Goal: Information Seeking & Learning: Learn about a topic

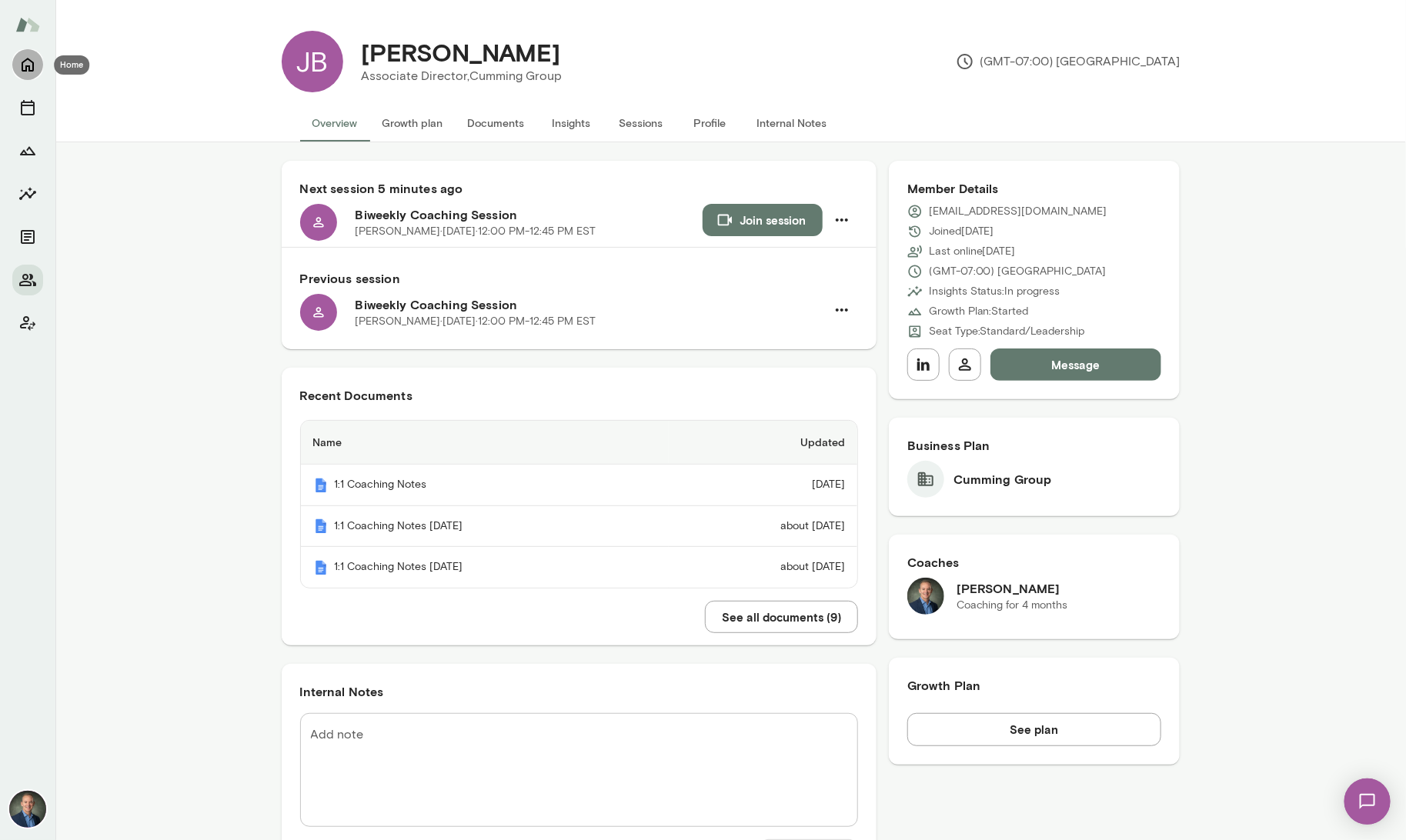
click at [26, 64] on icon "Home" at bounding box center [28, 65] width 19 height 19
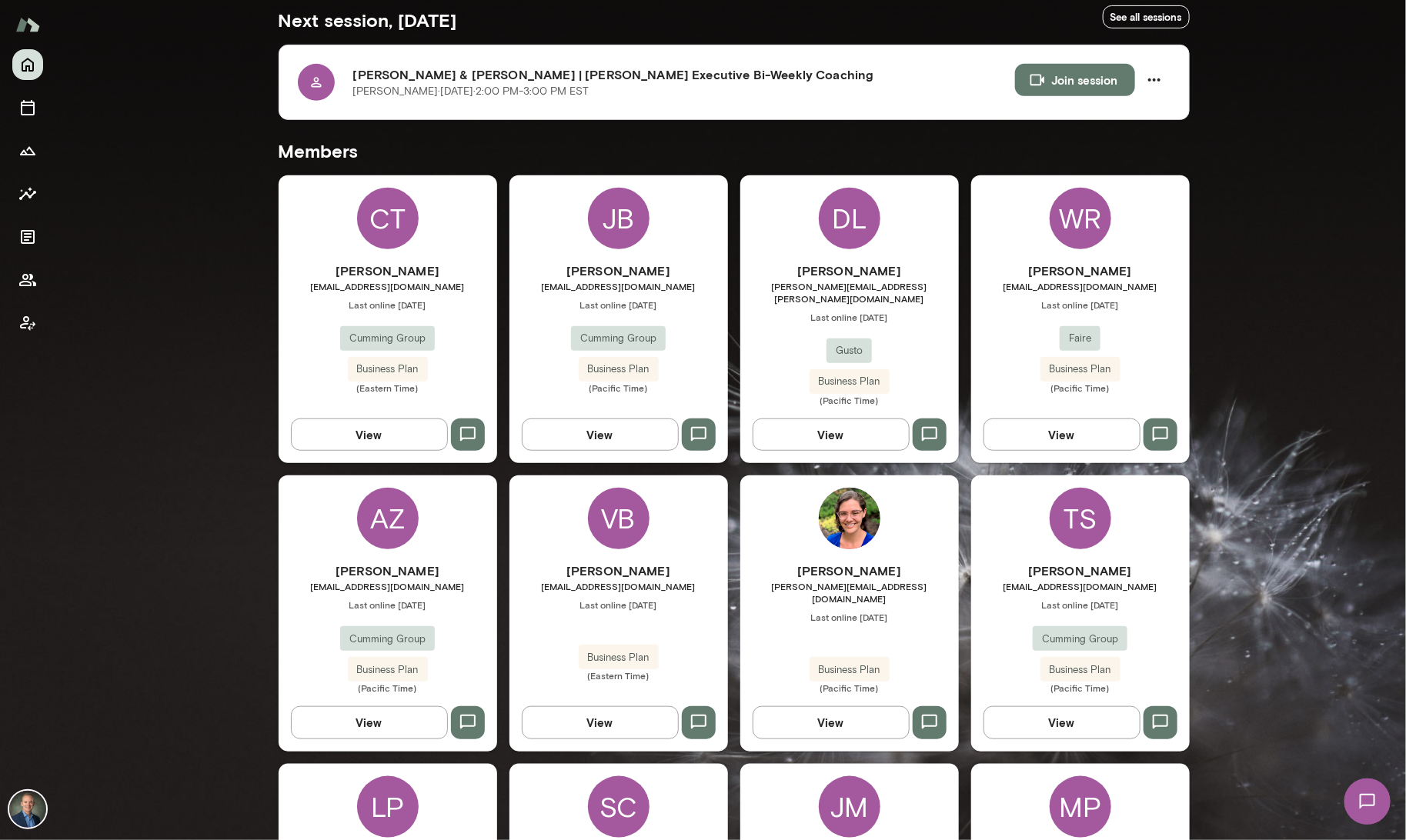
scroll to position [296, 0]
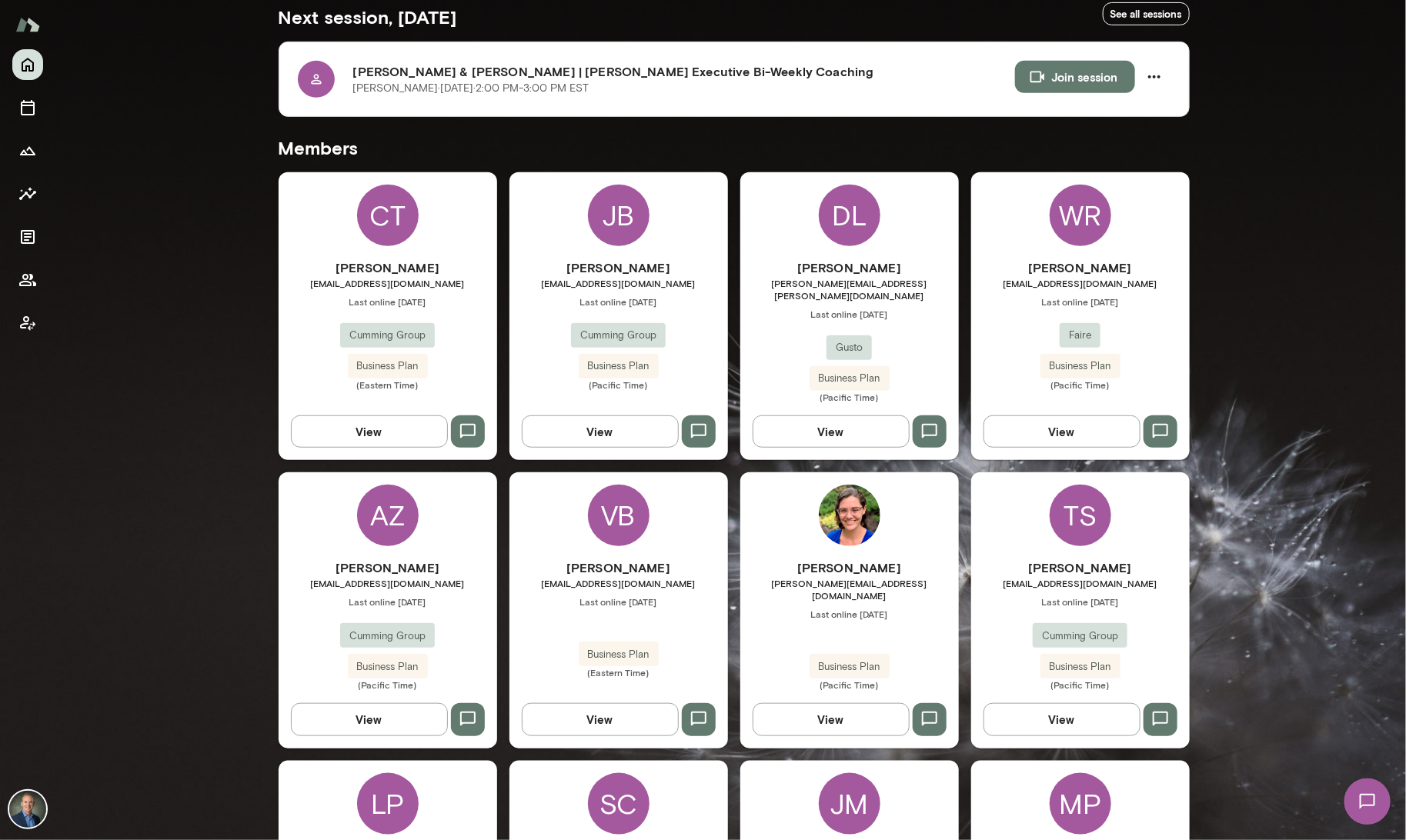
click at [989, 657] on div "[PERSON_NAME] [EMAIL_ADDRESS][DOMAIN_NAME] Last online [DATE] Cumming Group Bus…" at bounding box center [1080, 625] width 219 height 132
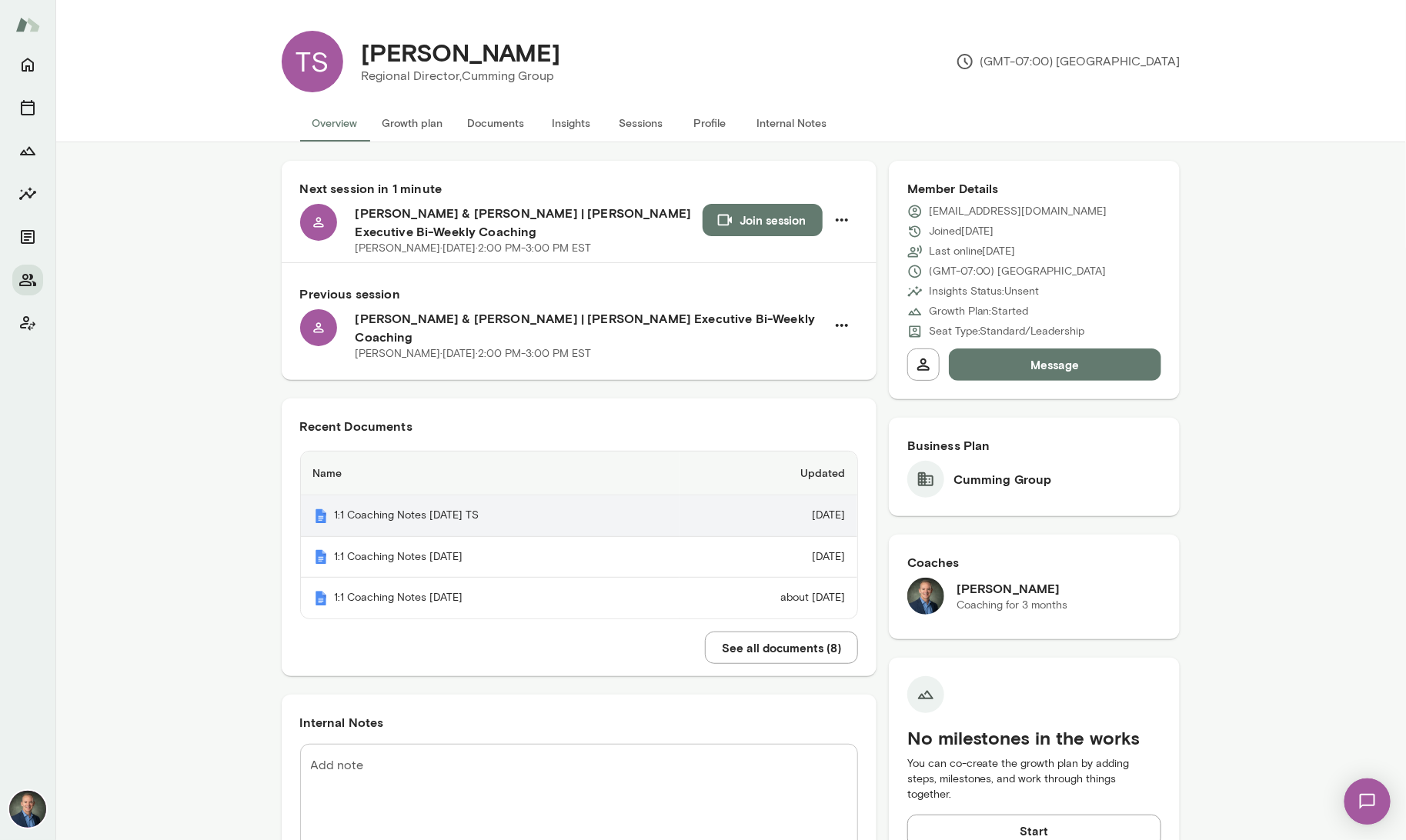
click at [433, 498] on th "1:1 Coaching Notes [DATE] TS" at bounding box center [491, 516] width 380 height 41
click at [584, 120] on button "Insights" at bounding box center [571, 123] width 69 height 37
